Goal: Check status: Check status

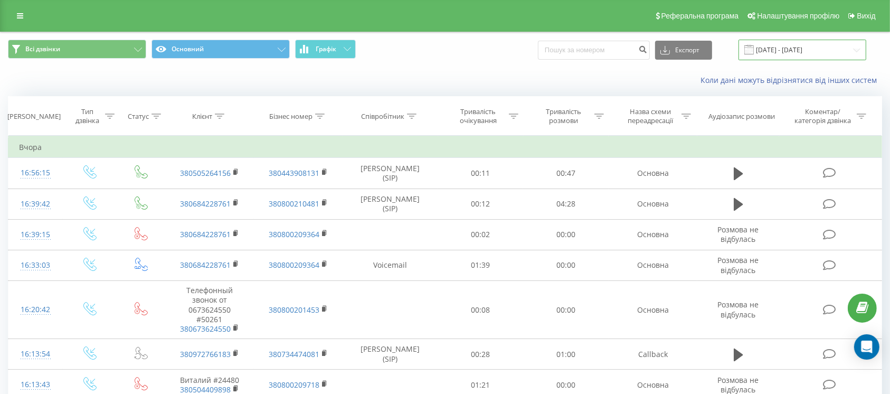
click at [773, 52] on input "[DATE] - [DATE]" at bounding box center [802, 50] width 128 height 21
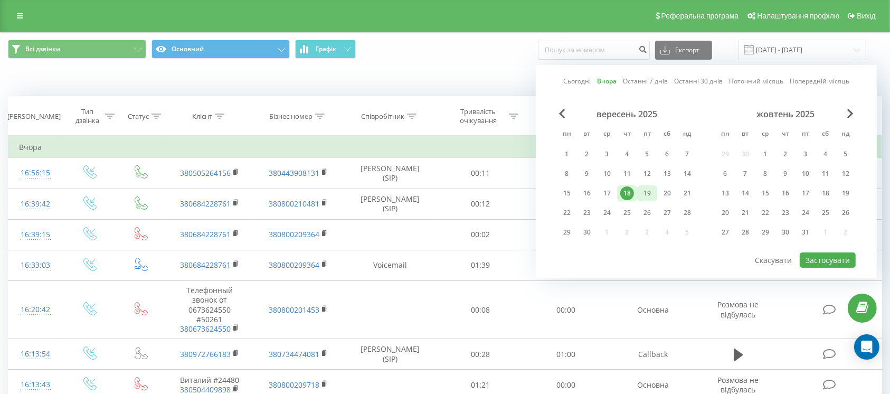
click at [642, 192] on div "19" at bounding box center [647, 193] width 14 height 14
click at [830, 258] on button "Застосувати" at bounding box center [827, 259] width 56 height 15
type input "[DATE] - [DATE]"
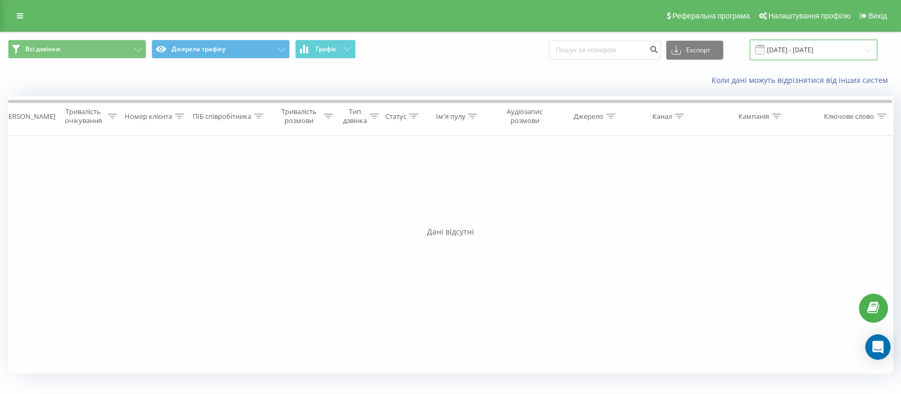
click at [783, 54] on input "[DATE] - [DATE]" at bounding box center [813, 50] width 128 height 21
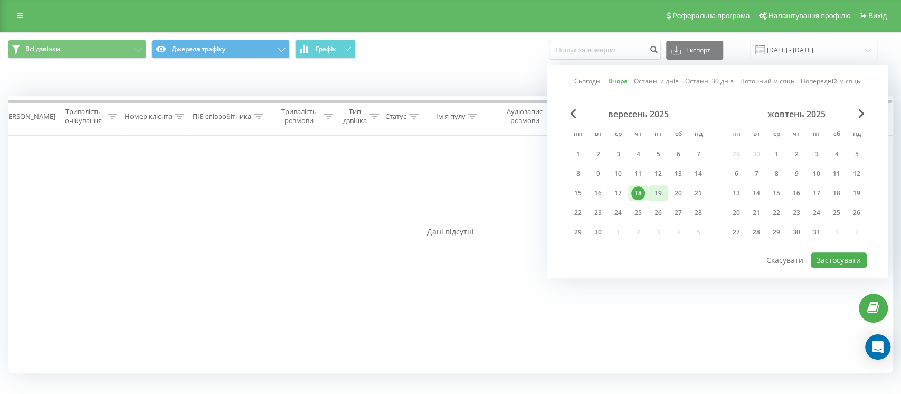
click at [664, 190] on div "19" at bounding box center [658, 193] width 14 height 14
click at [853, 259] on button "Застосувати" at bounding box center [838, 259] width 56 height 15
type input "[DATE] - [DATE]"
